Goal: Task Accomplishment & Management: Manage account settings

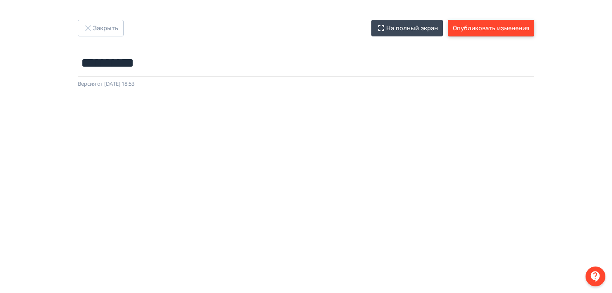
click at [478, 32] on button "Опубликовать изменения" at bounding box center [491, 28] width 86 height 17
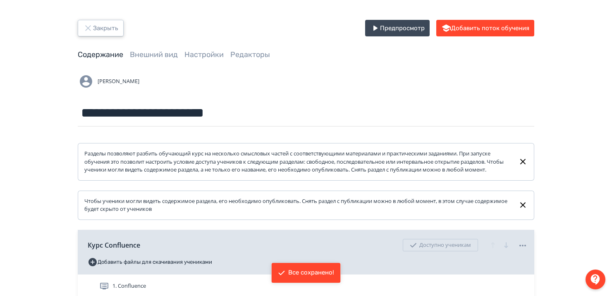
click at [113, 30] on button "Закрыть" at bounding box center [101, 28] width 46 height 17
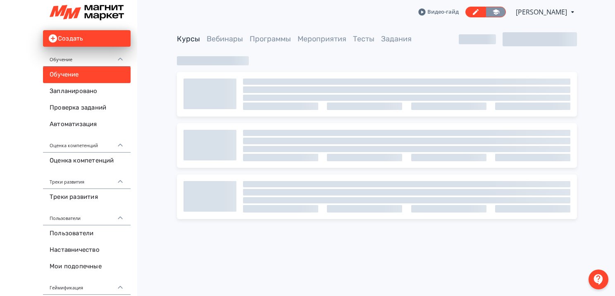
click at [493, 11] on icon at bounding box center [496, 11] width 7 height 5
